Goal: Communication & Community: Answer question/provide support

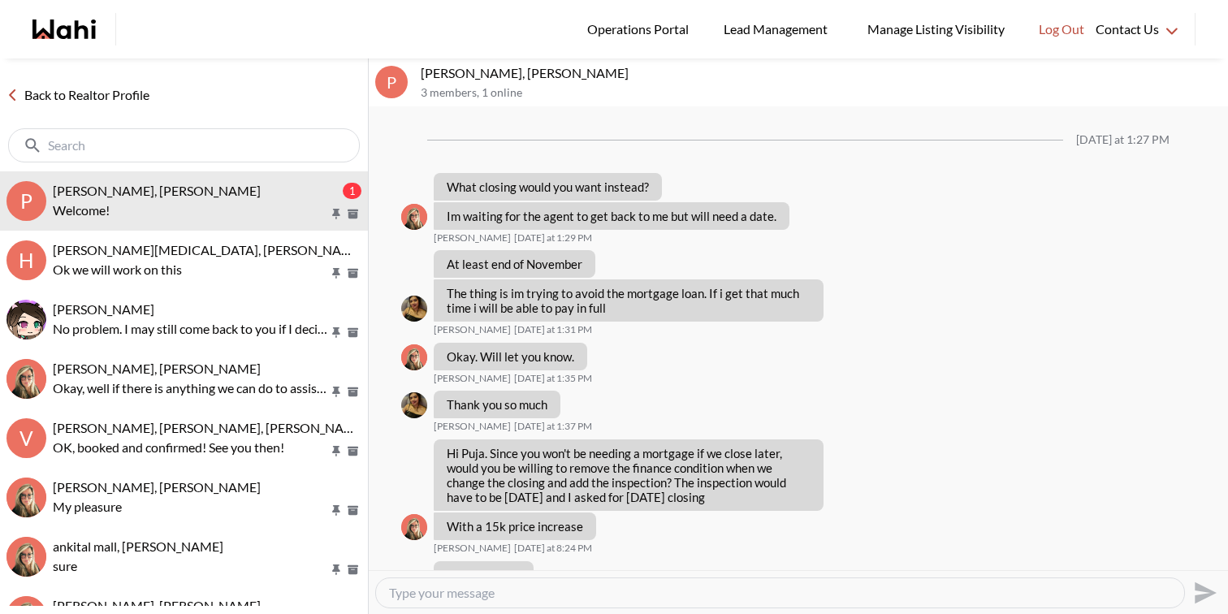
scroll to position [1325, 0]
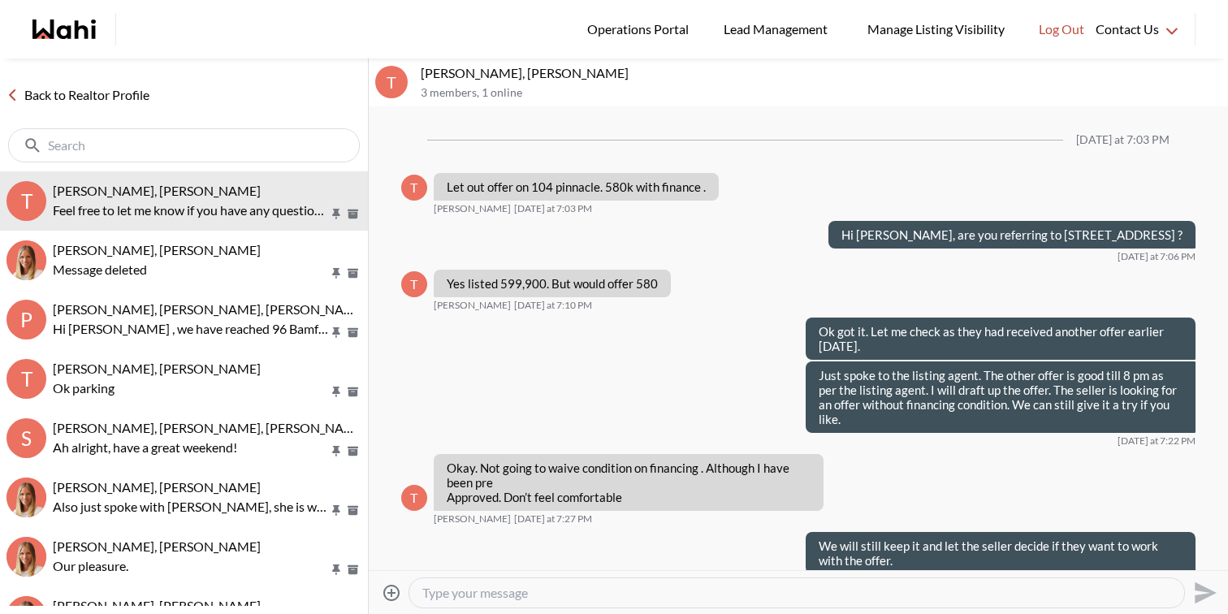
scroll to position [831, 0]
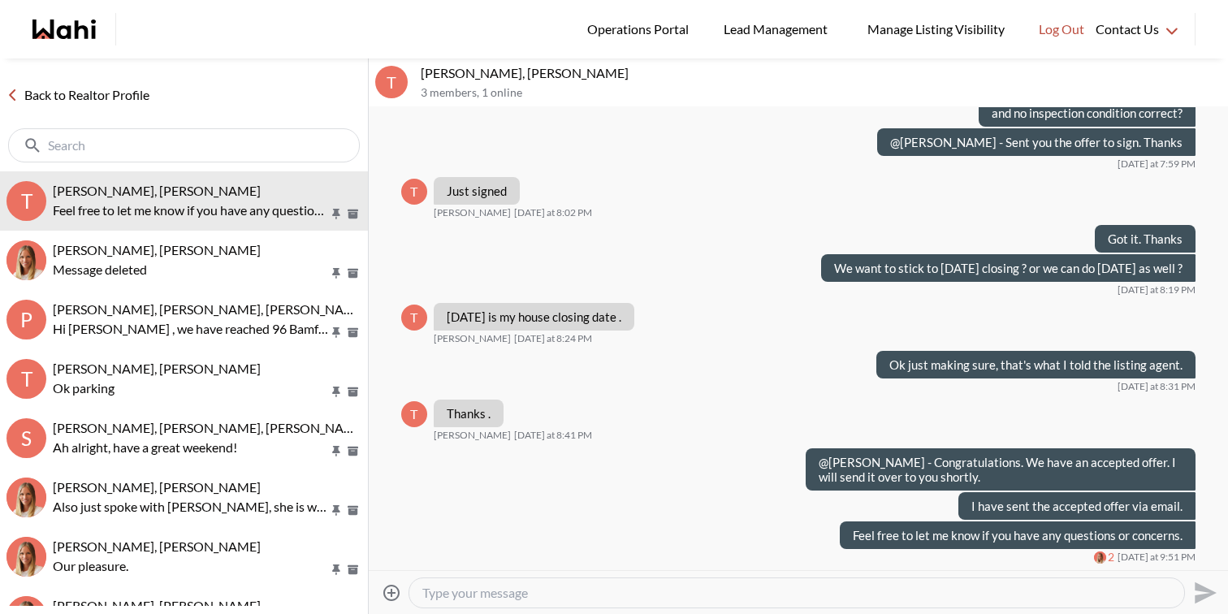
click at [652, 589] on textarea "Type your message" at bounding box center [796, 593] width 749 height 16
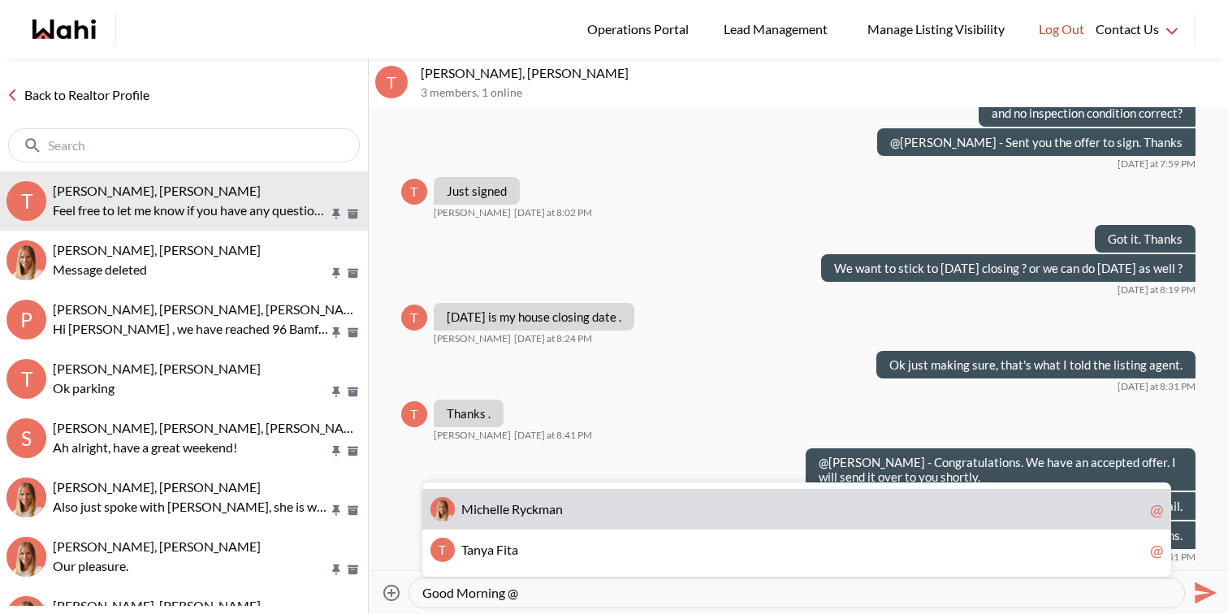
click at [617, 509] on span "M i c h e l l e R y c k m a n" at bounding box center [802, 509] width 682 height 16
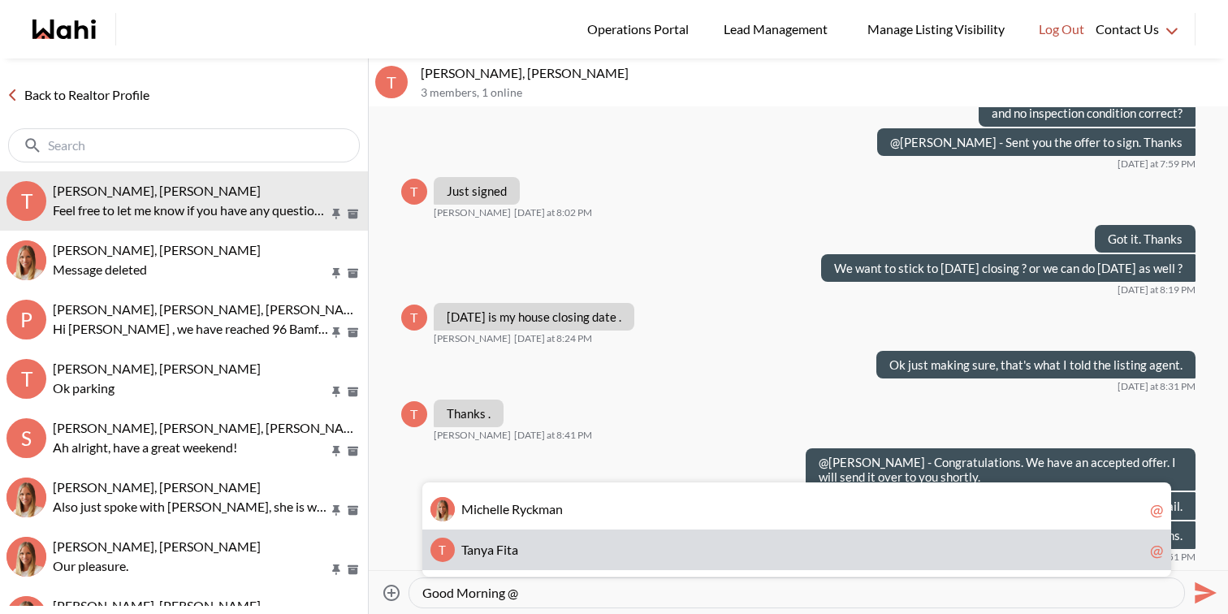
click at [603, 546] on span "T a n y a F i t a" at bounding box center [802, 550] width 682 height 16
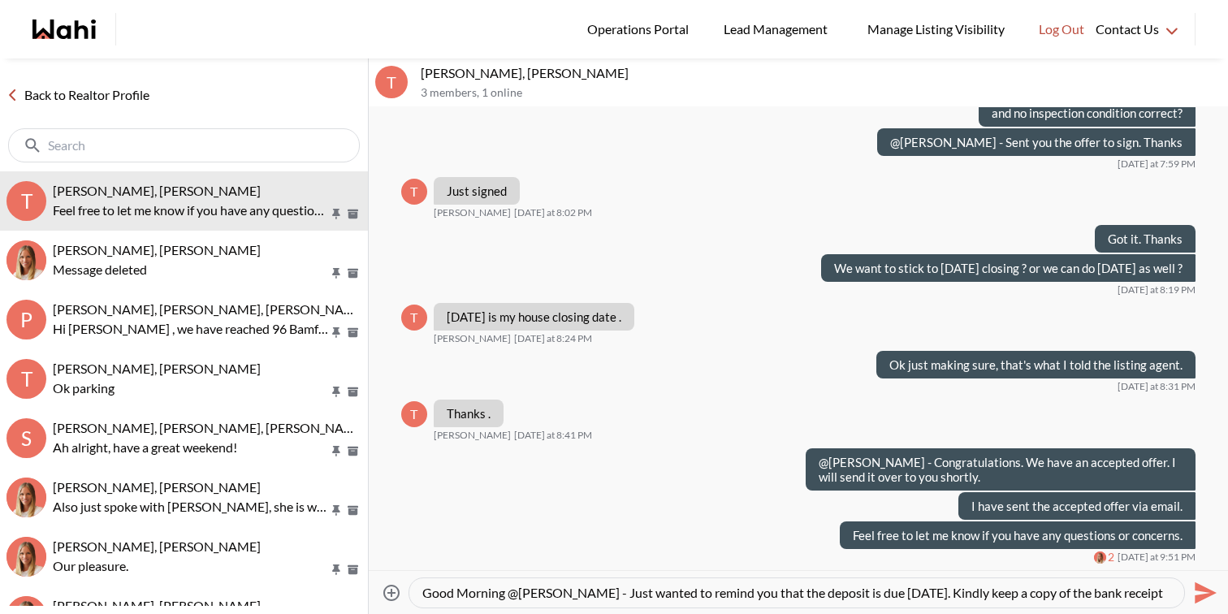
scroll to position [15, 0]
type textarea "Good Morning @[PERSON_NAME] - Just wanted to remind you that the deposit is due…"
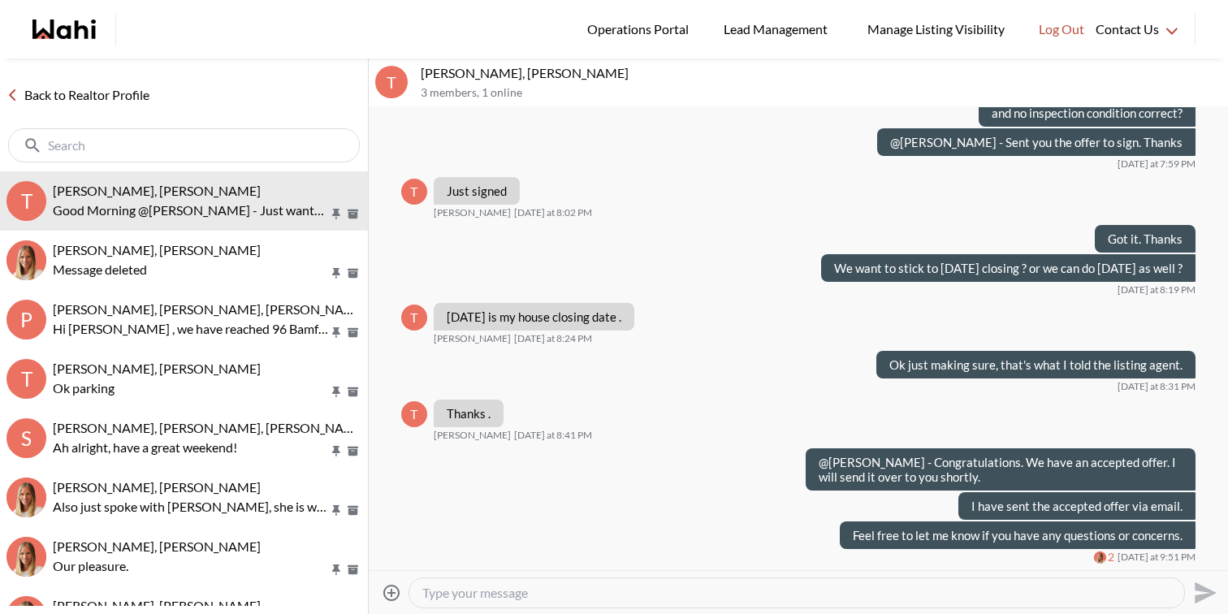
scroll to position [0, 0]
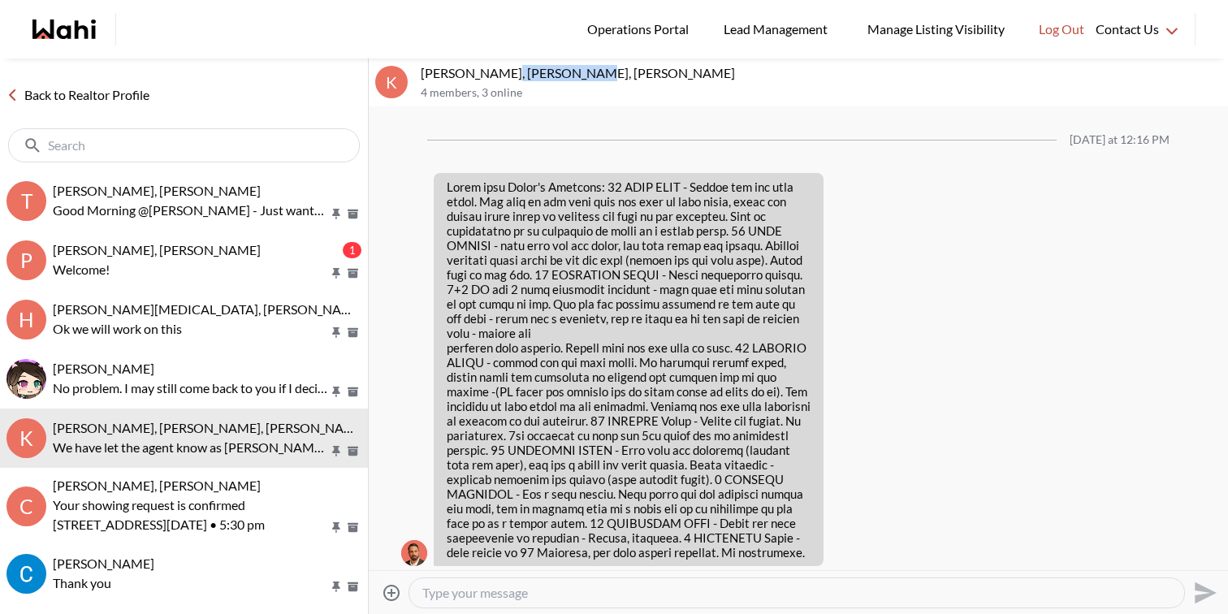
scroll to position [3466, 0]
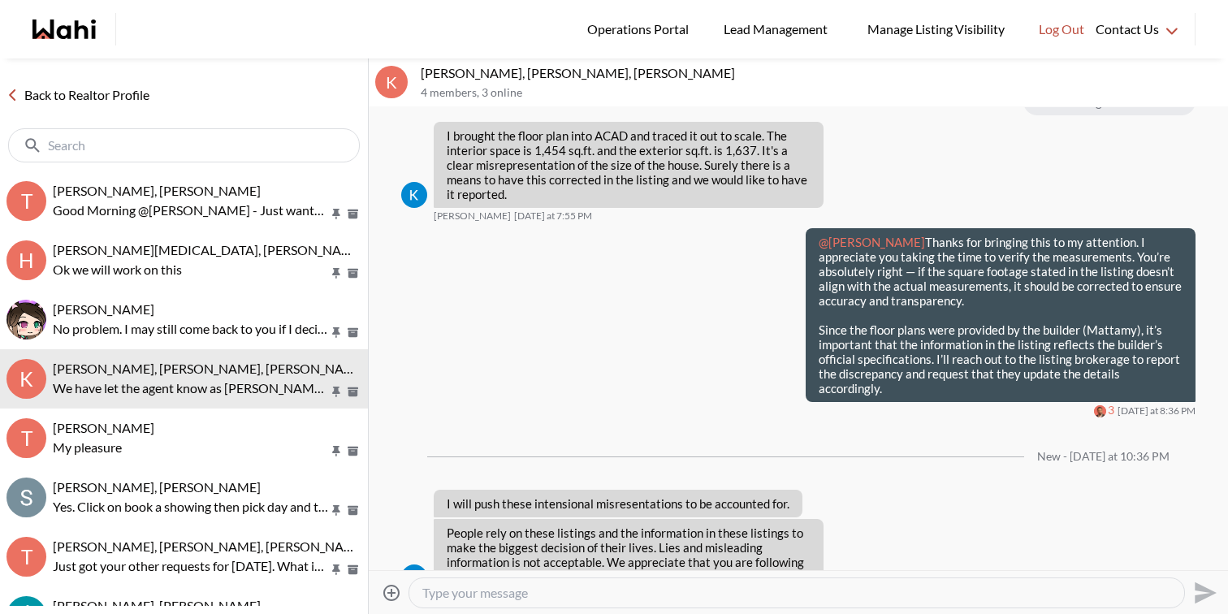
scroll to position [2985, 0]
